Goal: Find specific page/section: Find specific page/section

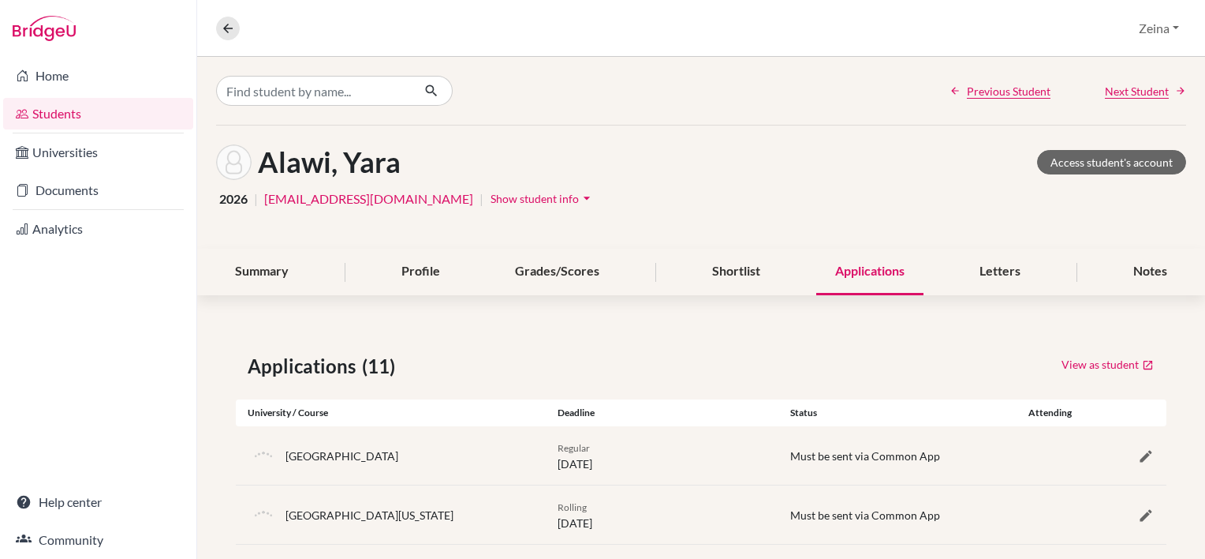
click at [56, 124] on link "Students" at bounding box center [98, 114] width 190 height 32
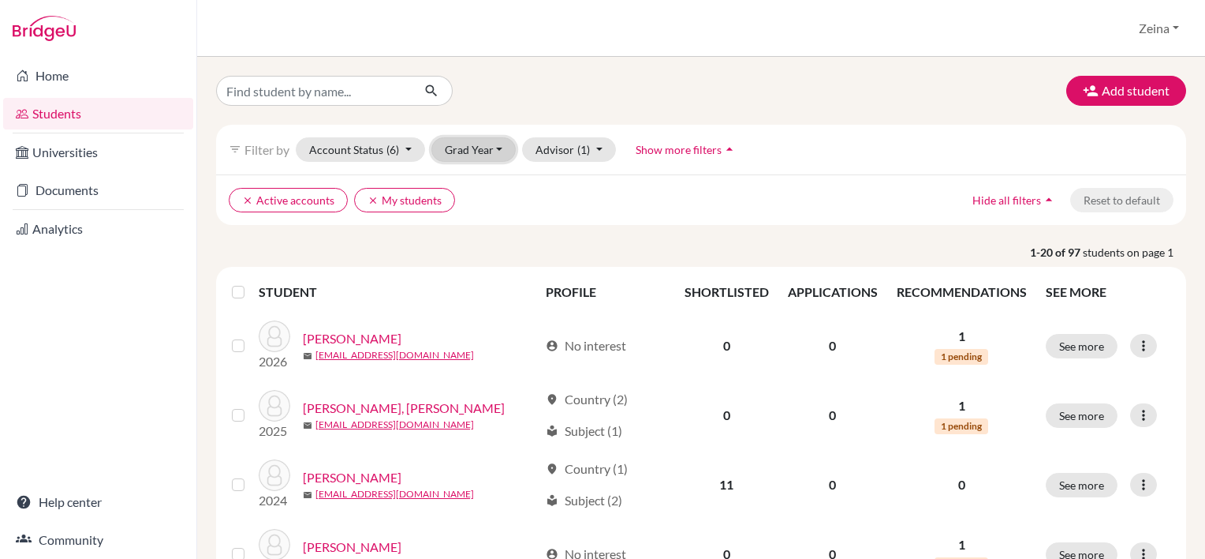
click at [489, 149] on button "Grad Year" at bounding box center [474, 149] width 85 height 24
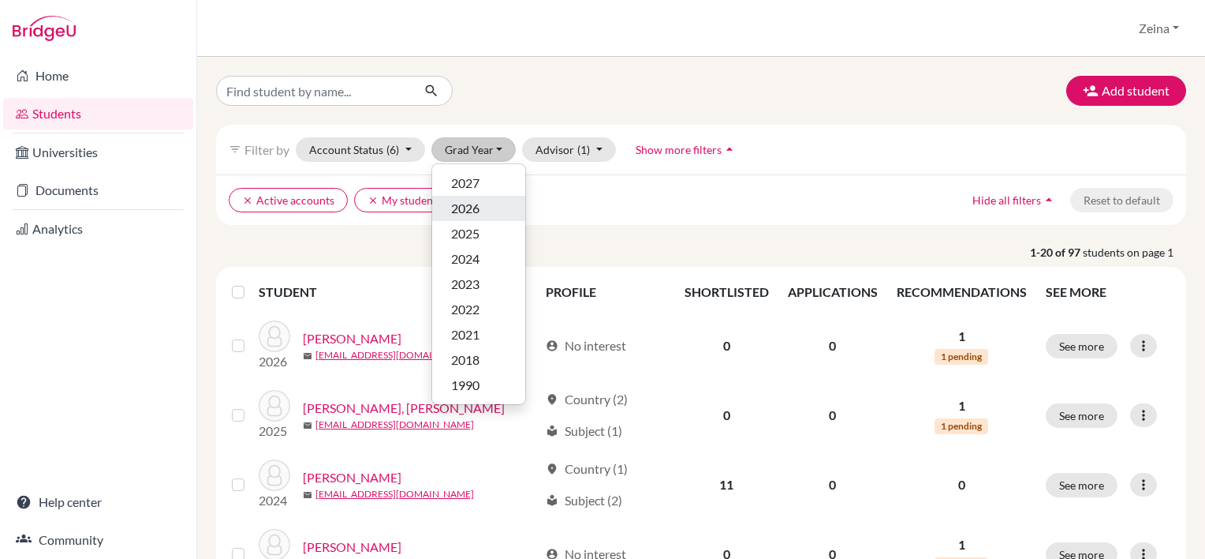
click at [461, 214] on span "2026" at bounding box center [465, 208] width 28 height 19
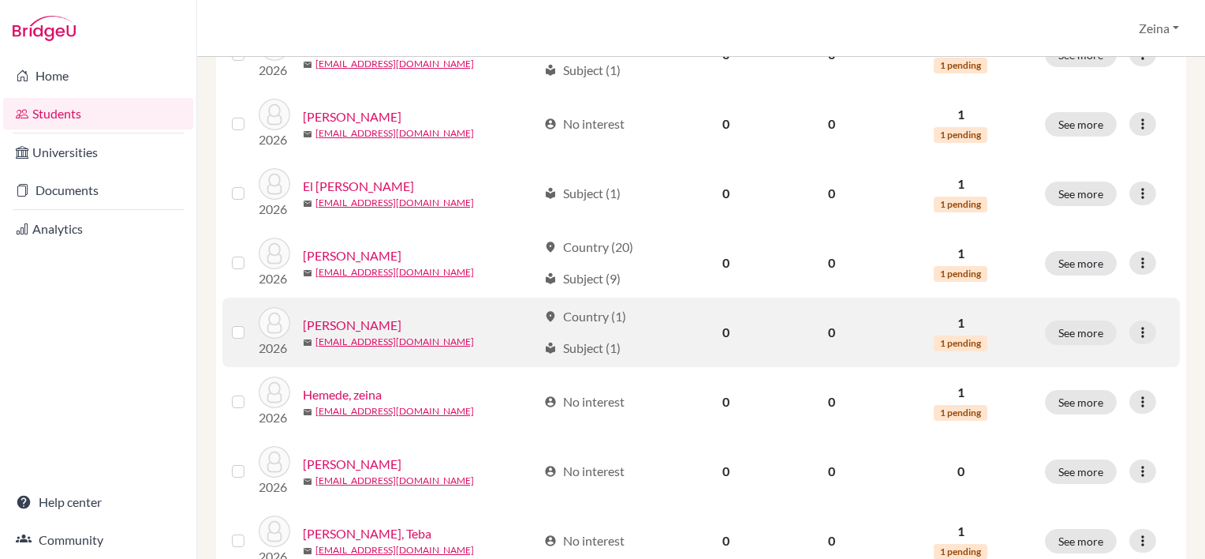
scroll to position [846, 0]
click at [352, 327] on link "[PERSON_NAME]" at bounding box center [352, 325] width 99 height 19
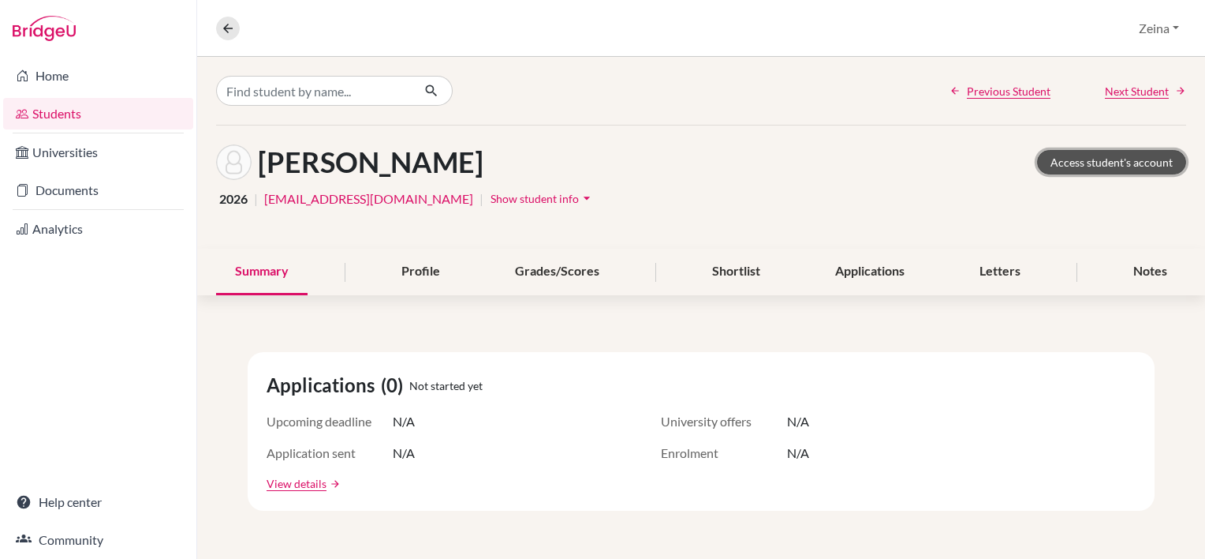
click at [1089, 170] on link "Access student's account" at bounding box center [1111, 162] width 149 height 24
